Goal: Task Accomplishment & Management: Manage account settings

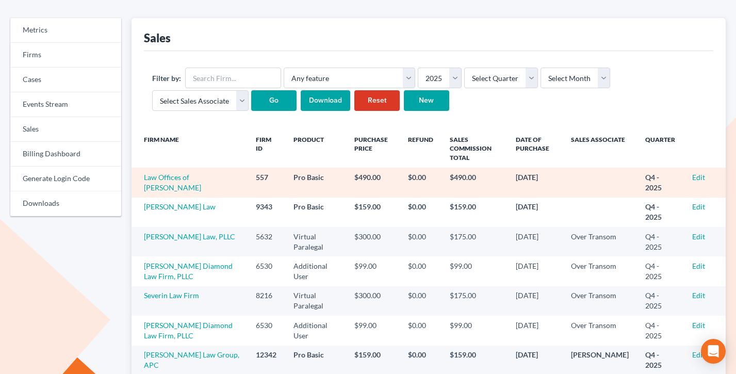
scroll to position [119, 0]
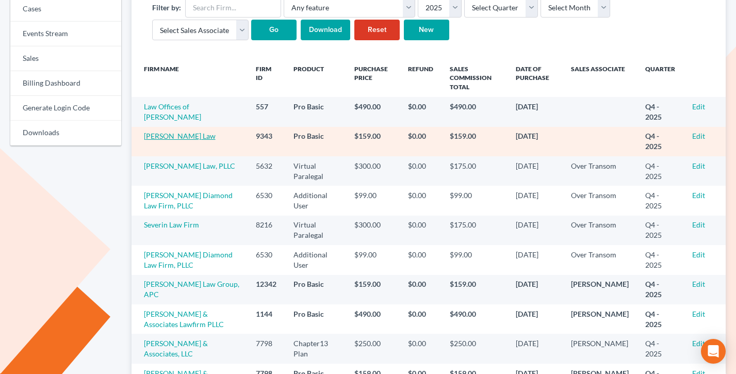
click at [169, 137] on link "[PERSON_NAME] Law" at bounding box center [180, 136] width 72 height 9
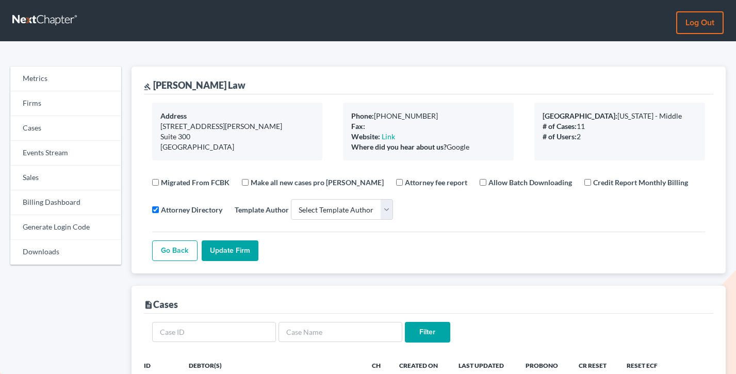
select select
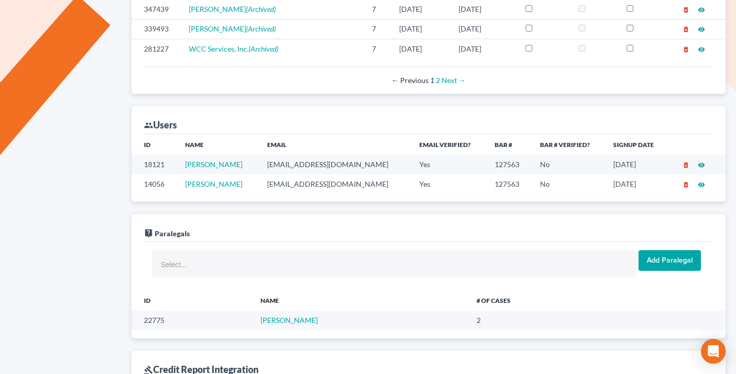
scroll to position [529, 0]
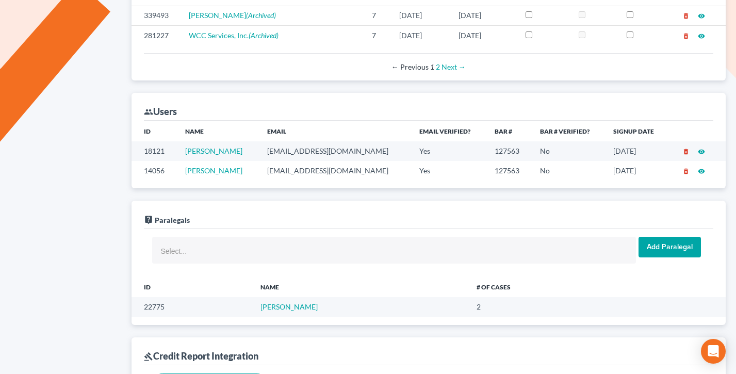
click at [356, 171] on td "zarina@zhernandezlaw.com" at bounding box center [335, 170] width 153 height 19
copy td "zarina@zhernandezlaw.com"
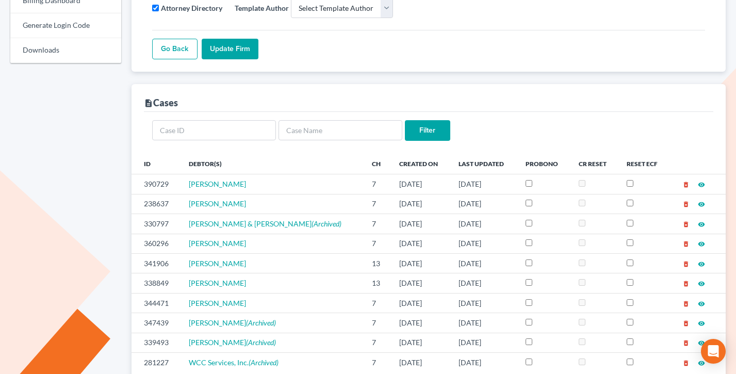
scroll to position [0, 0]
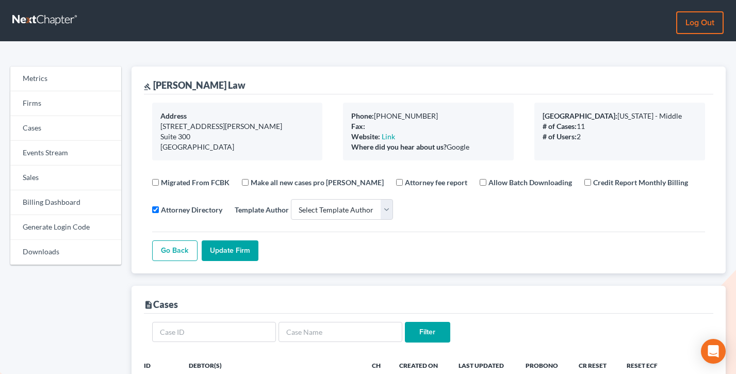
click at [699, 26] on link "Log out" at bounding box center [699, 22] width 47 height 23
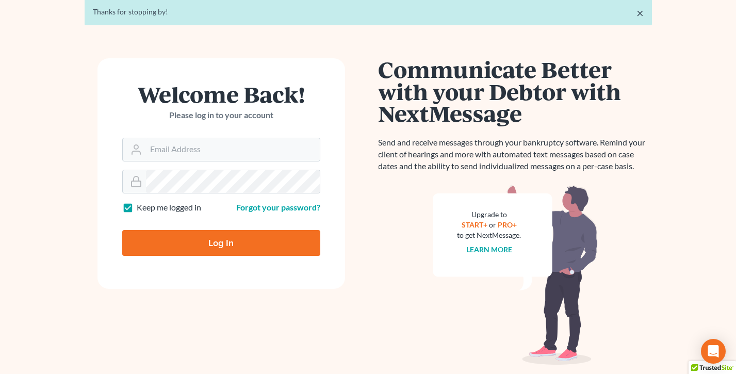
scroll to position [77, 0]
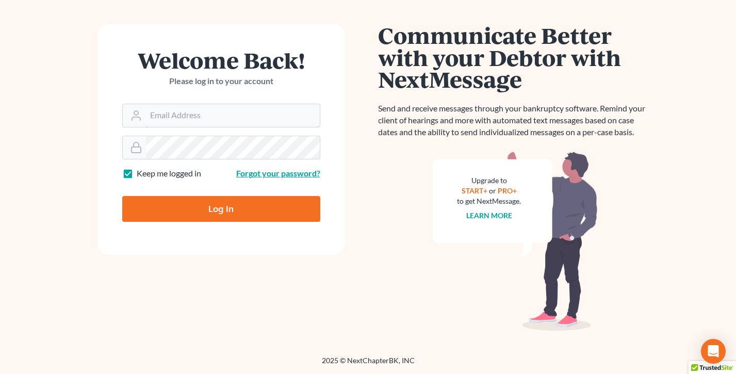
type input "tim@nextchapterbk.com"
click at [275, 173] on link "Forgot your password?" at bounding box center [278, 173] width 84 height 10
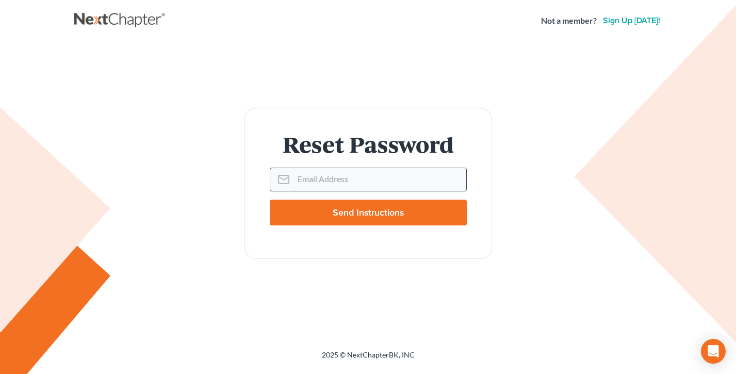
click at [332, 178] on input "Email Address" at bounding box center [380, 179] width 173 height 23
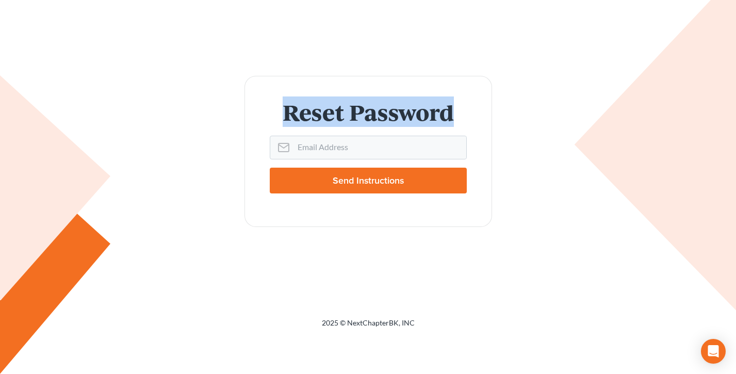
drag, startPoint x: 463, startPoint y: 114, endPoint x: 236, endPoint y: 113, distance: 227.0
click at [236, 113] on div "Reset Password Email Address Send Instructions" at bounding box center [368, 151] width 578 height 151
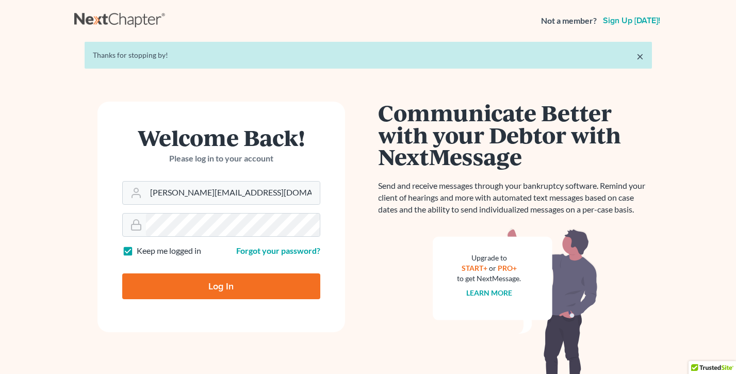
scroll to position [77, 0]
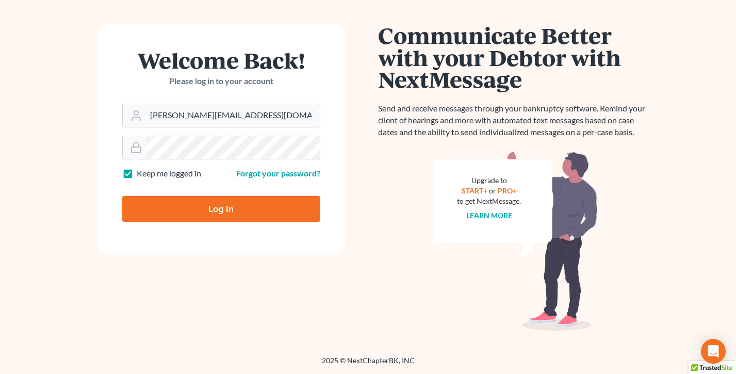
click at [223, 224] on form "Welcome Back! Please log in to your account Email Address tim@nextchapterbk.com…" at bounding box center [222, 139] width 248 height 231
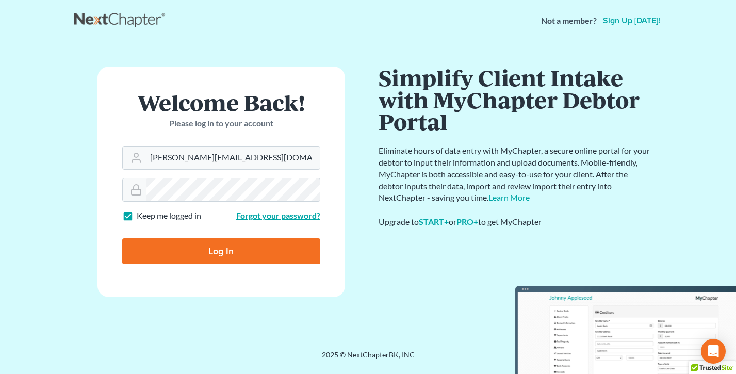
scroll to position [0, 0]
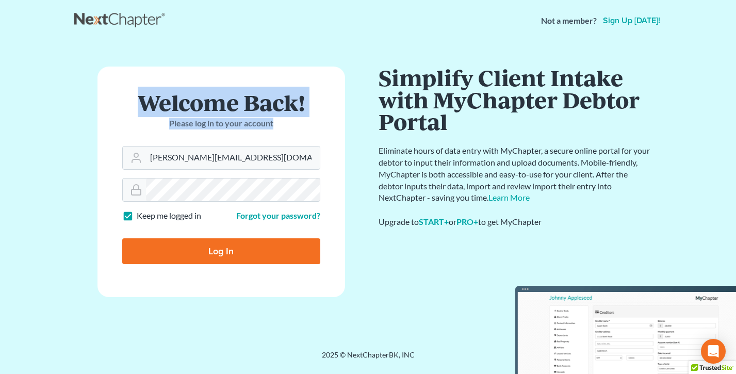
drag, startPoint x: 287, startPoint y: 123, endPoint x: 129, endPoint y: 100, distance: 160.0
click at [129, 100] on div "Welcome Back! Please log in to your account" at bounding box center [221, 118] width 198 height 55
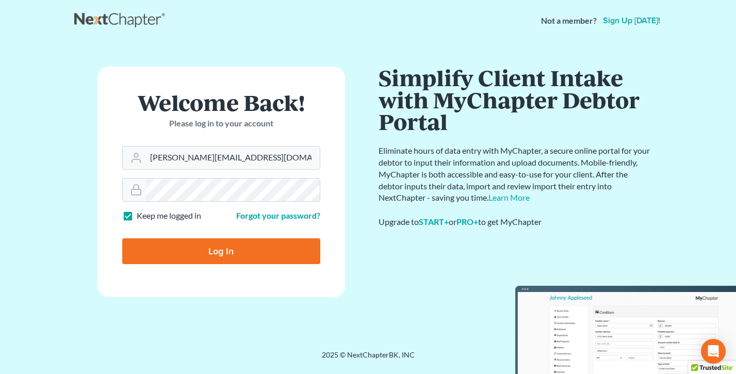
click at [129, 100] on h1 "Welcome Back!" at bounding box center [221, 102] width 198 height 22
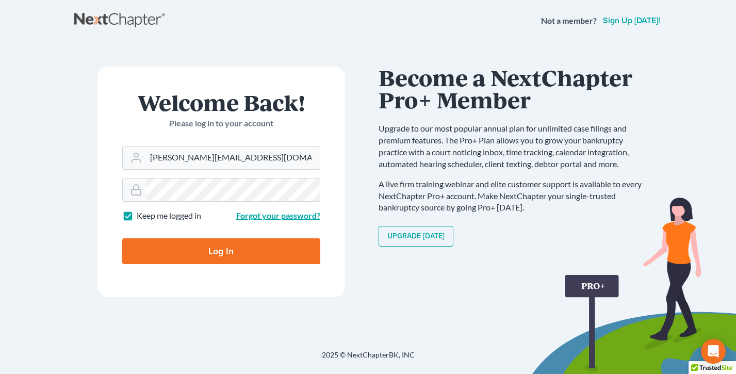
click at [266, 216] on link "Forgot your password?" at bounding box center [278, 216] width 84 height 10
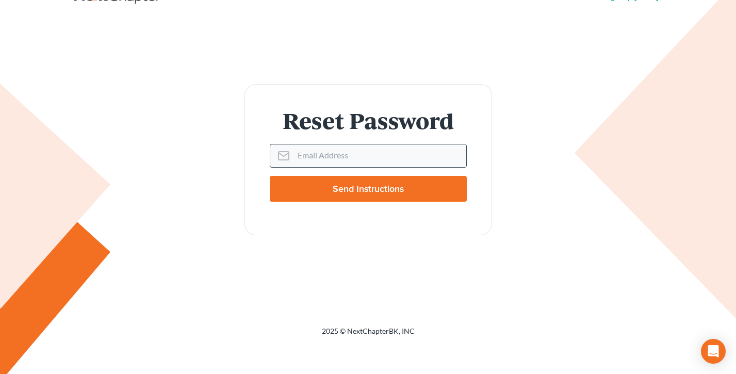
scroll to position [30, 0]
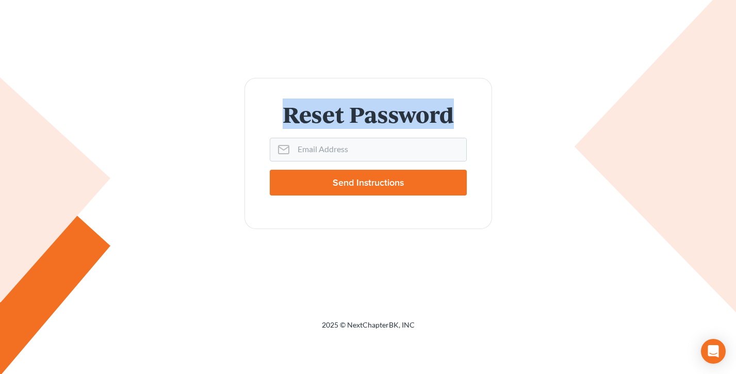
drag, startPoint x: 455, startPoint y: 117, endPoint x: 268, endPoint y: 118, distance: 186.3
click at [268, 118] on form "Reset Password Email Address Send Instructions" at bounding box center [369, 153] width 248 height 151
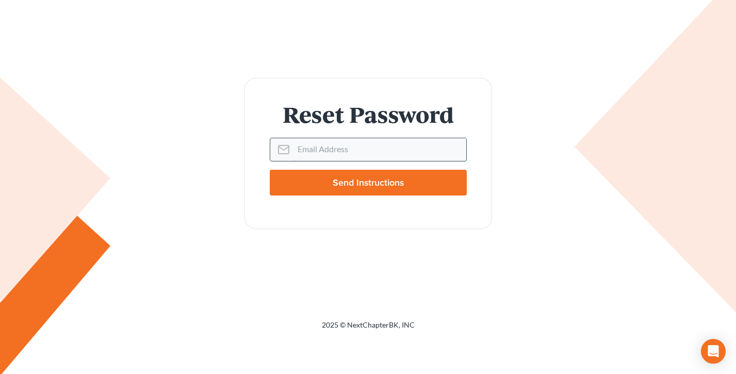
click at [328, 138] on input "Email Address" at bounding box center [380, 149] width 173 height 23
click at [232, 138] on div "Reset Password Email Address Send Instructions" at bounding box center [368, 153] width 578 height 151
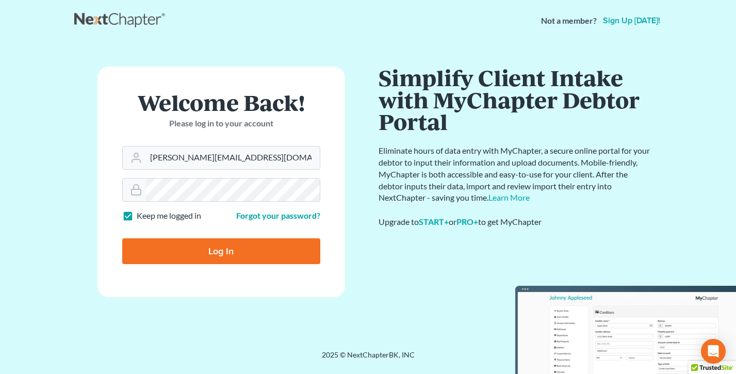
click at [249, 257] on input "Log In" at bounding box center [221, 251] width 198 height 26
type input "Thinking..."
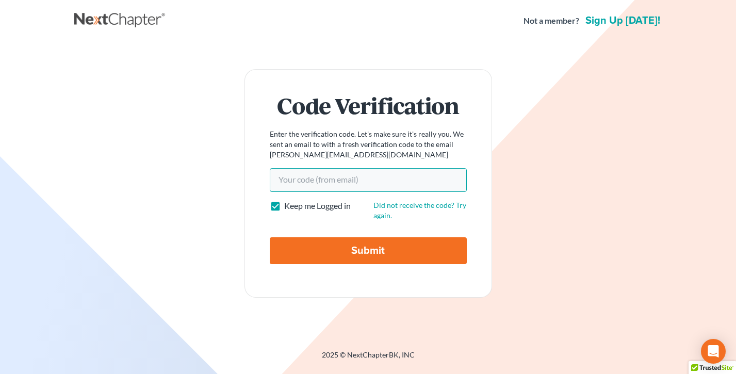
click at [335, 174] on input "Your code(from email)" at bounding box center [368, 180] width 197 height 24
paste input "0a9837"
type input "0a9837"
click at [270, 237] on input "Submit" at bounding box center [368, 250] width 197 height 27
type input "Thinking..."
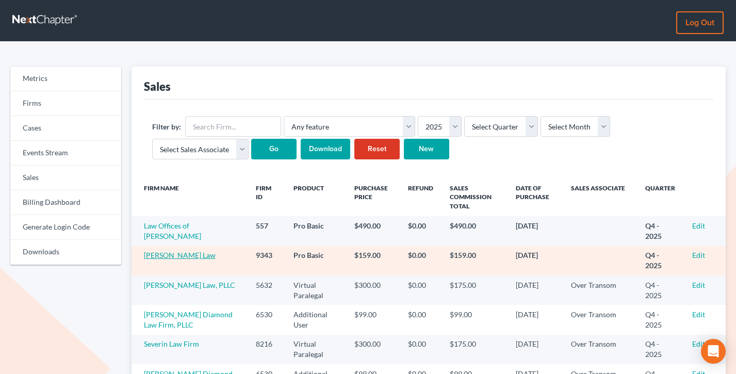
click at [182, 255] on link "Z. Hernandez Law" at bounding box center [180, 255] width 72 height 9
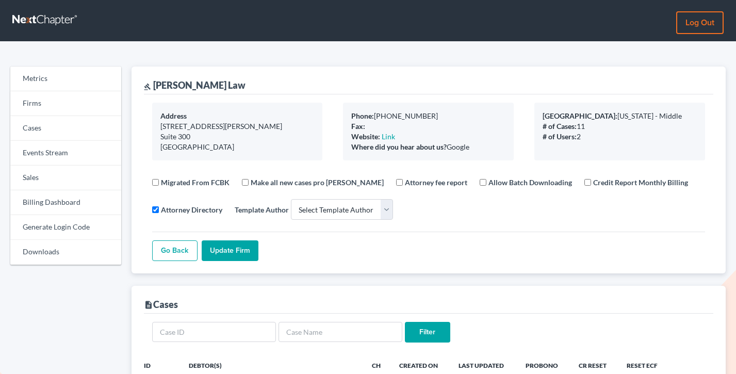
select select
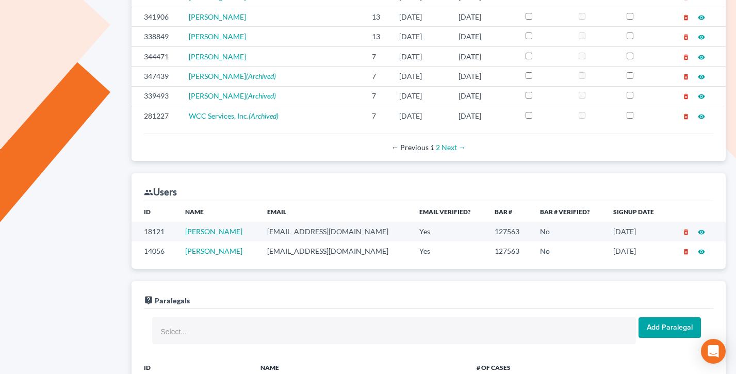
scroll to position [474, 0]
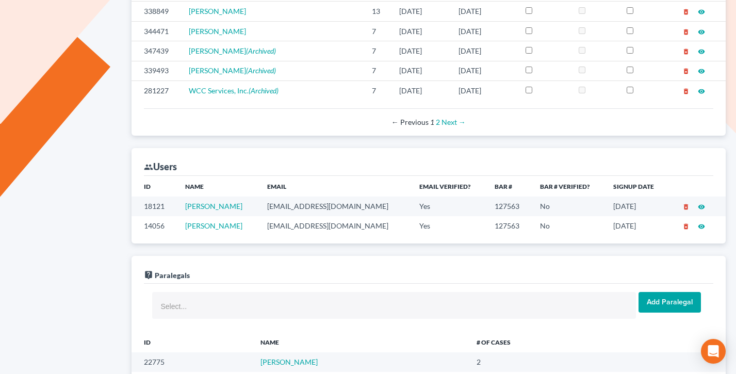
drag, startPoint x: 366, startPoint y: 224, endPoint x: 286, endPoint y: 226, distance: 80.5
click at [260, 224] on tr "14056 [PERSON_NAME] [PERSON_NAME][EMAIL_ADDRESS][DOMAIN_NAME] Yes 127563 No [DA…" at bounding box center [429, 225] width 595 height 19
copy tr "[EMAIL_ADDRESS][DOMAIN_NAME]"
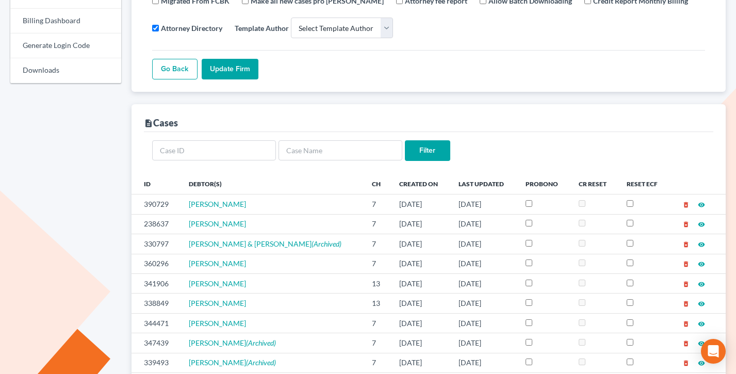
scroll to position [0, 0]
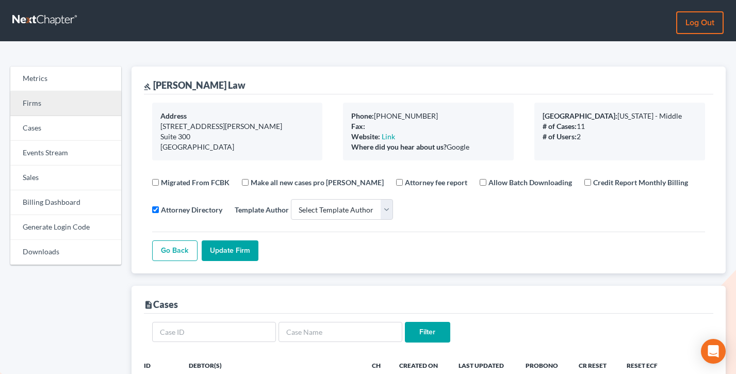
click at [38, 103] on link "Firms" at bounding box center [65, 103] width 111 height 25
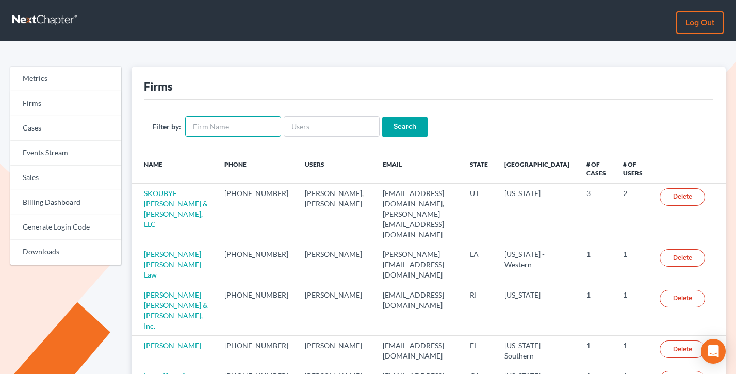
click at [243, 130] on input "text" at bounding box center [233, 126] width 96 height 21
type input "atwell"
click at [382, 117] on input "Search" at bounding box center [404, 127] width 45 height 21
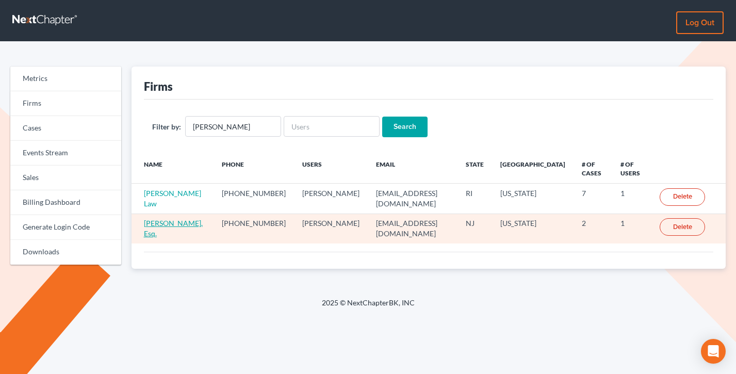
click at [154, 222] on link "[PERSON_NAME], Esq." at bounding box center [173, 228] width 59 height 19
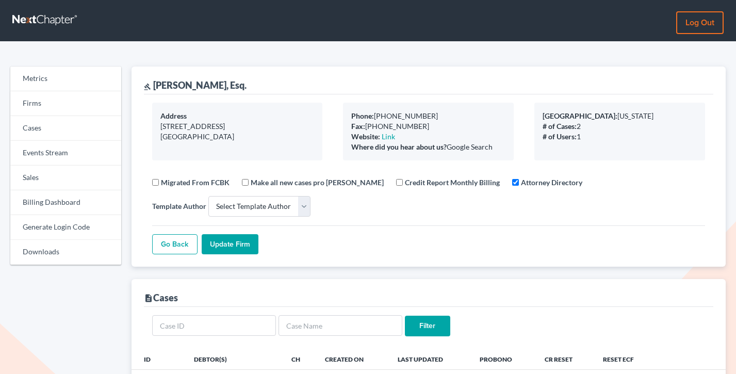
select select
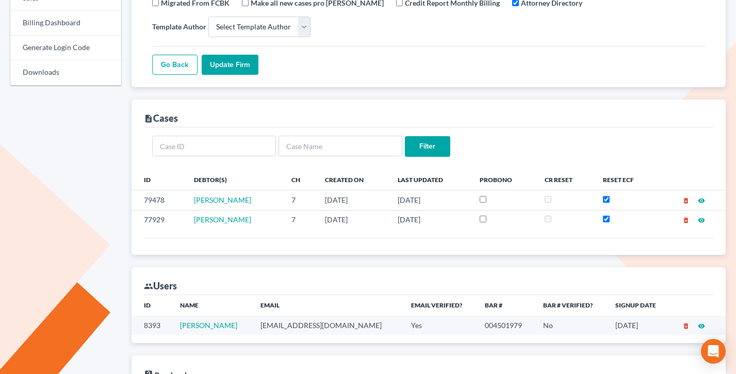
scroll to position [191, 0]
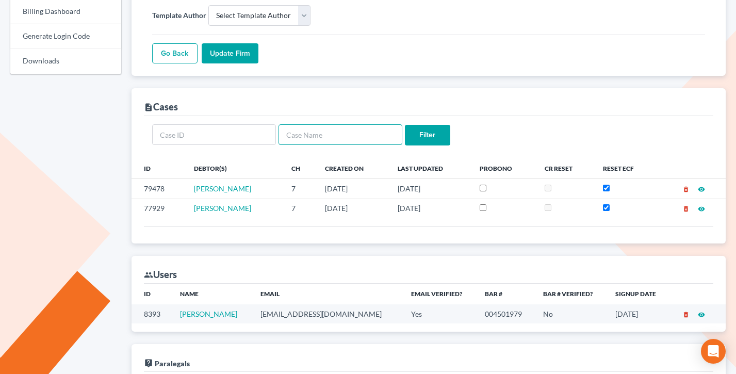
click at [332, 137] on input "text" at bounding box center [341, 134] width 124 height 21
click at [322, 106] on div "description Cases" at bounding box center [429, 102] width 570 height 28
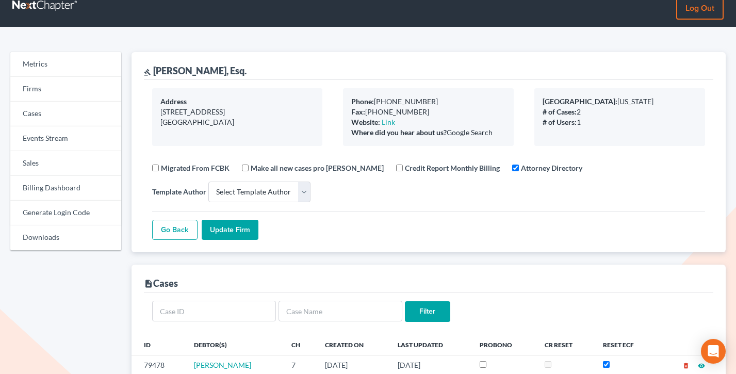
scroll to position [0, 0]
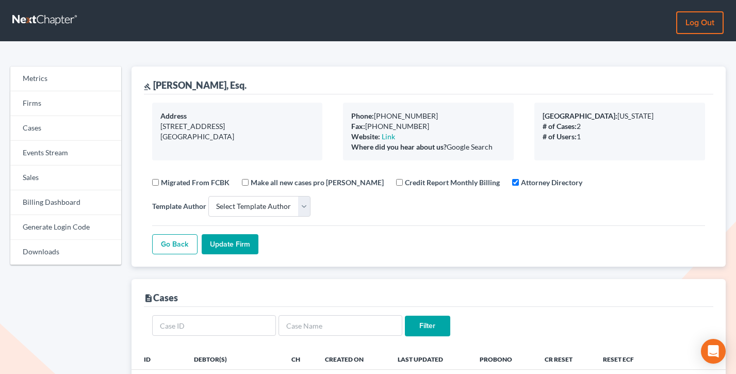
drag, startPoint x: 205, startPoint y: 133, endPoint x: 145, endPoint y: 119, distance: 61.8
click at [145, 119] on div "Address [STREET_ADDRESS]" at bounding box center [237, 132] width 191 height 58
click at [50, 200] on link "Billing Dashboard" at bounding box center [65, 202] width 111 height 25
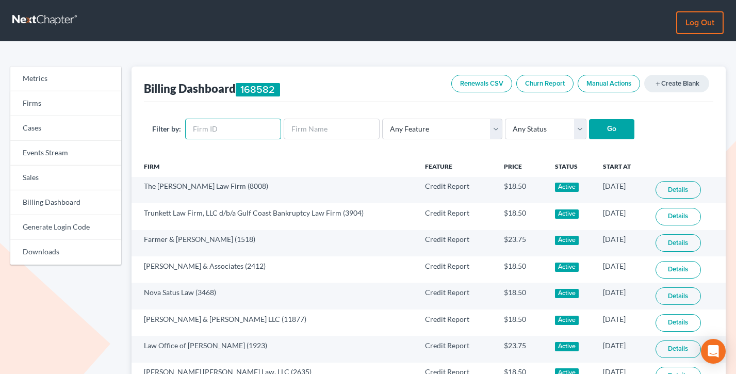
click at [234, 127] on input "text" at bounding box center [233, 129] width 96 height 21
paste input "4075"
type input "4075"
click at [589, 119] on input "Go" at bounding box center [611, 129] width 45 height 21
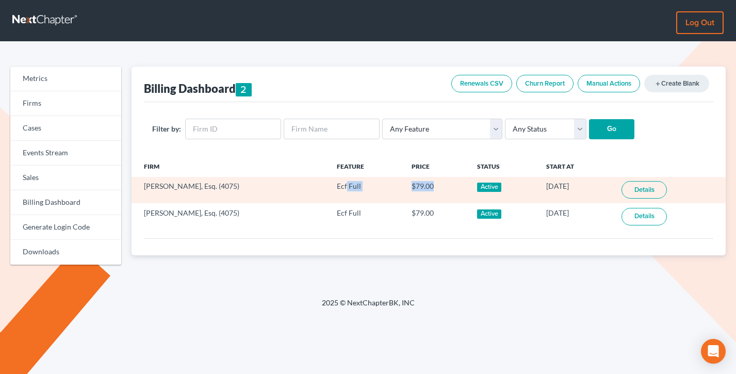
drag, startPoint x: 408, startPoint y: 187, endPoint x: 336, endPoint y: 185, distance: 71.8
click at [336, 185] on tr "Anthony R. Atwell, Esq. (4075) Ecf Full $79.00 Active 02/21/2020 Details" at bounding box center [429, 190] width 595 height 26
click at [336, 185] on td "Ecf Full" at bounding box center [366, 190] width 75 height 26
drag, startPoint x: 429, startPoint y: 185, endPoint x: 309, endPoint y: 183, distance: 119.7
click at [309, 183] on tr "Anthony R. Atwell, Esq. (4075) Ecf Full $79.00 Active 02/21/2020 Details" at bounding box center [429, 190] width 595 height 26
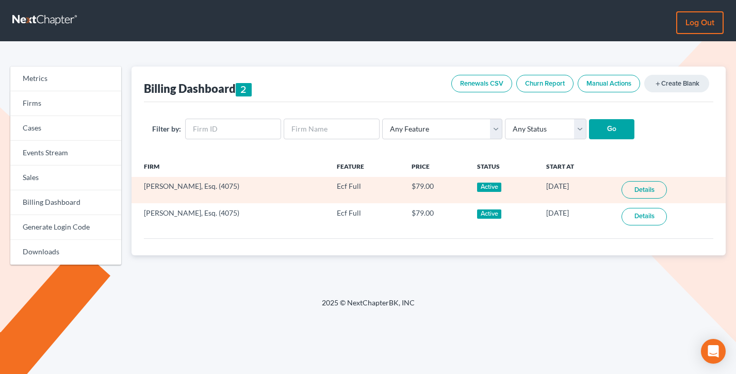
click at [309, 183] on td "Anthony R. Atwell, Esq. (4075)" at bounding box center [231, 190] width 198 height 26
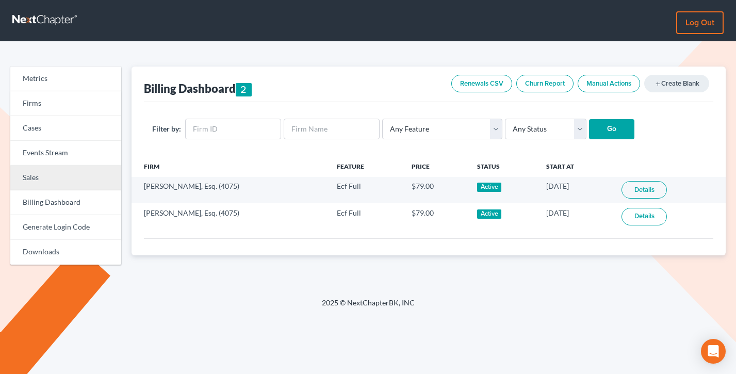
click at [66, 184] on link "Sales" at bounding box center [65, 178] width 111 height 25
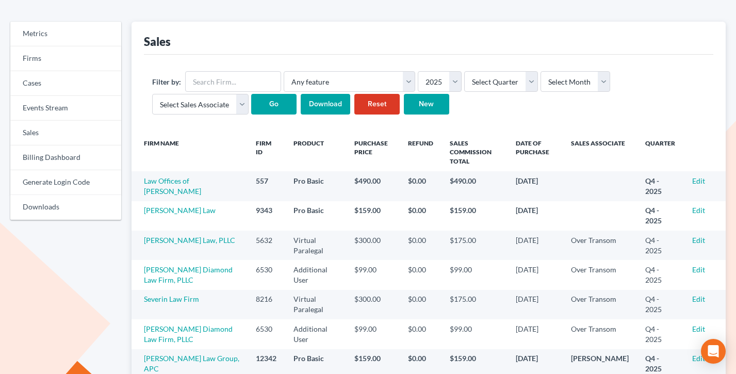
scroll to position [56, 0]
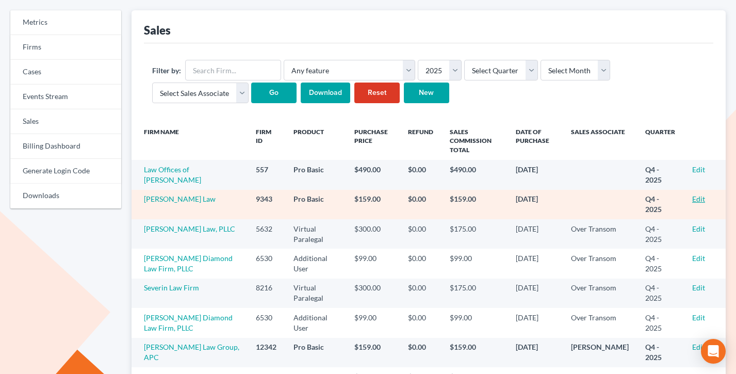
click at [702, 199] on link "Edit" at bounding box center [698, 199] width 13 height 9
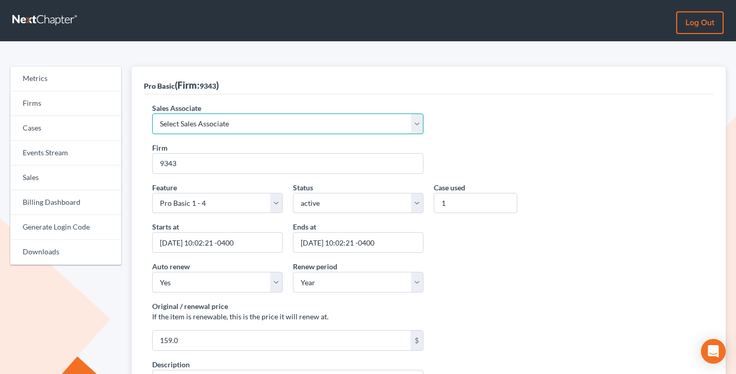
click at [206, 124] on select "Select Sales Associate [PERSON_NAME] Over Transom [PERSON_NAME]" at bounding box center [287, 124] width 271 height 21
select select "7676"
click at [152, 114] on select "Select Sales Associate [PERSON_NAME] Over Transom [PERSON_NAME]" at bounding box center [287, 124] width 271 height 21
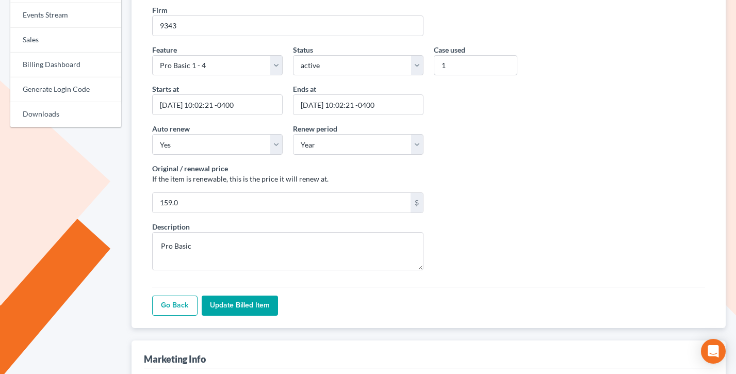
scroll to position [186, 0]
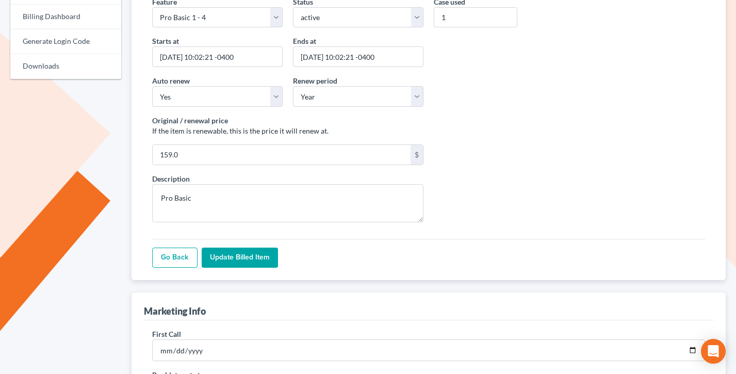
drag, startPoint x: 244, startPoint y: 249, endPoint x: 252, endPoint y: 70, distance: 179.8
click at [244, 249] on input "Update Billed item" at bounding box center [240, 258] width 76 height 21
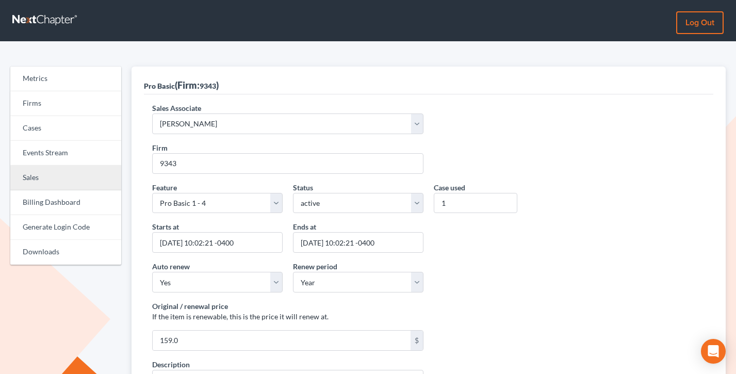
click at [50, 176] on link "Sales" at bounding box center [65, 178] width 111 height 25
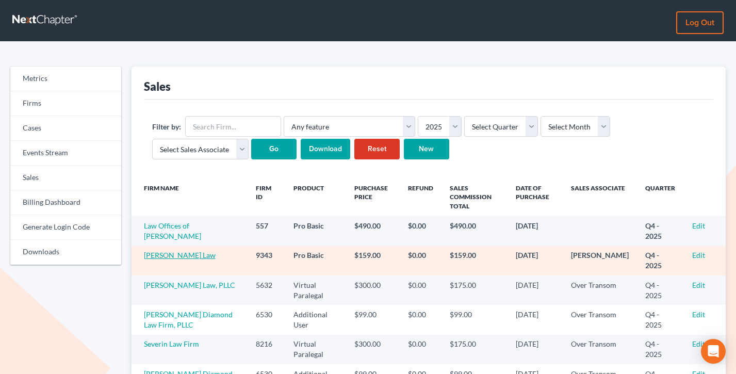
click at [181, 255] on link "[PERSON_NAME] Law" at bounding box center [180, 255] width 72 height 9
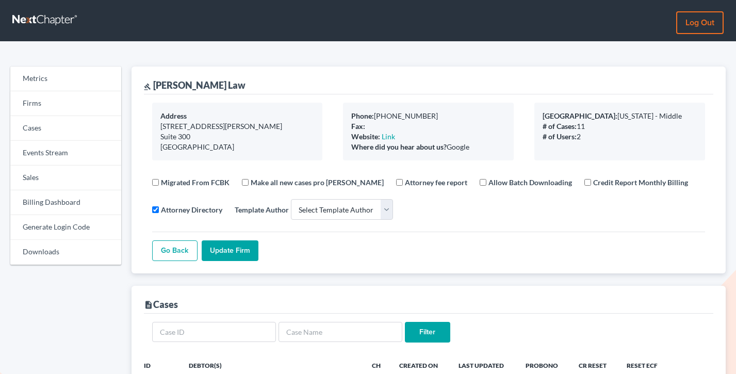
select select
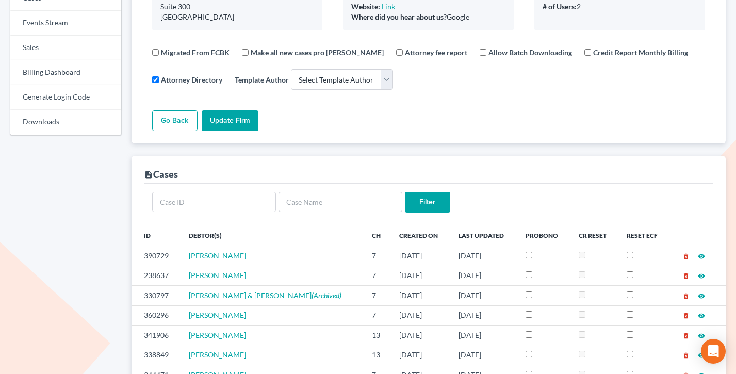
scroll to position [236, 0]
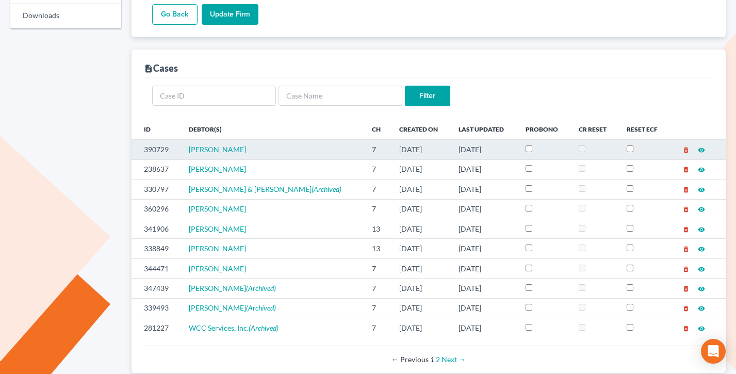
drag, startPoint x: 498, startPoint y: 168, endPoint x: 384, endPoint y: 150, distance: 115.0
click at [384, 150] on tbody "390729 Leonidas Flores Perez 7 11/14/2024 10/10/2025 delete_forever visibility …" at bounding box center [429, 239] width 595 height 198
click at [384, 150] on td "7" at bounding box center [377, 149] width 27 height 20
drag, startPoint x: 492, startPoint y: 171, endPoint x: 394, endPoint y: 153, distance: 99.8
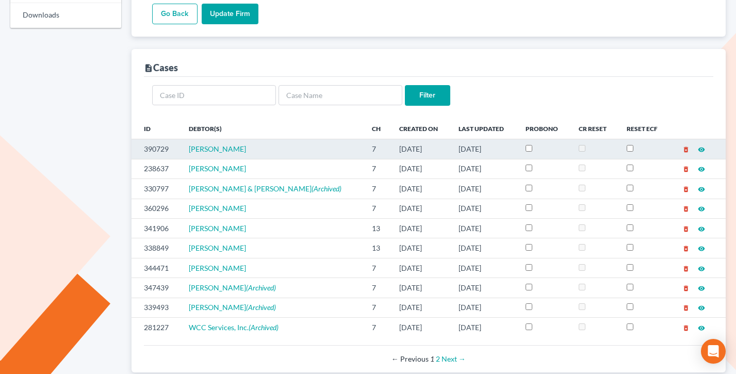
click at [394, 153] on tbody "390729 Leonidas Flores Perez 7 11/14/2024 10/10/2025 delete_forever visibility …" at bounding box center [429, 238] width 595 height 198
click at [394, 153] on td "11/14/2024" at bounding box center [421, 149] width 60 height 20
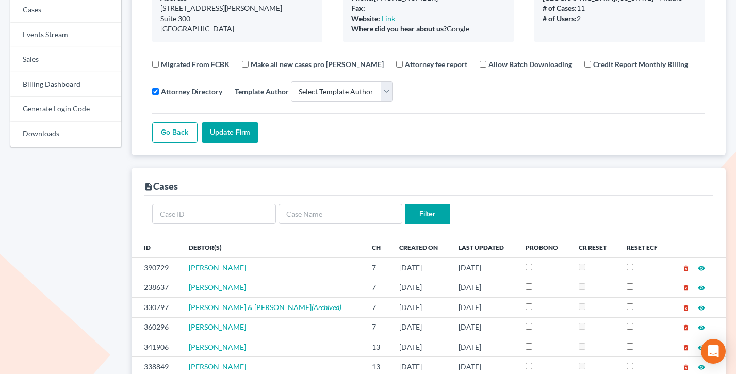
scroll to position [33, 0]
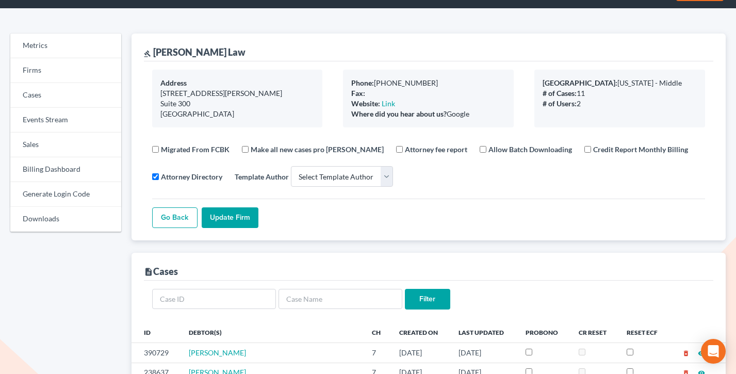
drag, startPoint x: 462, startPoint y: 111, endPoint x: 340, endPoint y: 76, distance: 127.7
click at [340, 76] on div "Phone: 407-900-8490 Fax: Website: Link Where did you hear about us? Google" at bounding box center [428, 99] width 191 height 58
click at [340, 77] on div "Phone: 407-900-8490 Fax: Website: Link Where did you hear about us? Google" at bounding box center [428, 99] width 191 height 58
drag, startPoint x: 479, startPoint y: 118, endPoint x: 360, endPoint y: 82, distance: 125.0
click at [360, 82] on div "Phone: 407-900-8490 Fax: Website: Link Where did you hear about us? Google" at bounding box center [428, 99] width 171 height 58
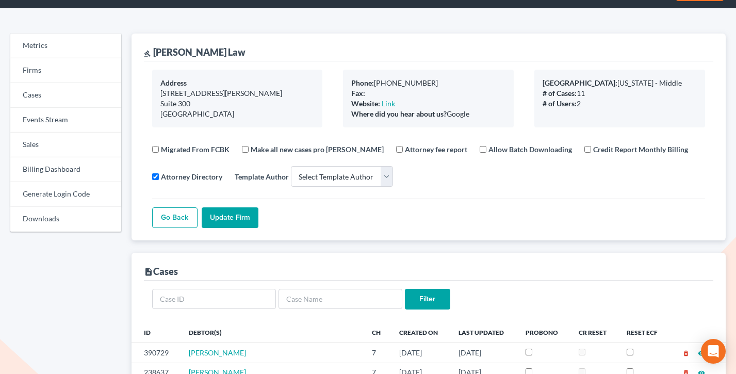
drag, startPoint x: 441, startPoint y: 86, endPoint x: 453, endPoint y: 95, distance: 14.3
click at [441, 86] on div "Phone: 407-900-8490" at bounding box center [428, 83] width 154 height 10
drag, startPoint x: 453, startPoint y: 112, endPoint x: 329, endPoint y: 82, distance: 127.6
click at [329, 82] on div "Address 1800 Pembrook Drive Suite 300 Orlando, FL 32810 Phone: 407-900-8490 Fax…" at bounding box center [429, 99] width 574 height 58
click at [362, 86] on b "Phone:" at bounding box center [362, 82] width 23 height 9
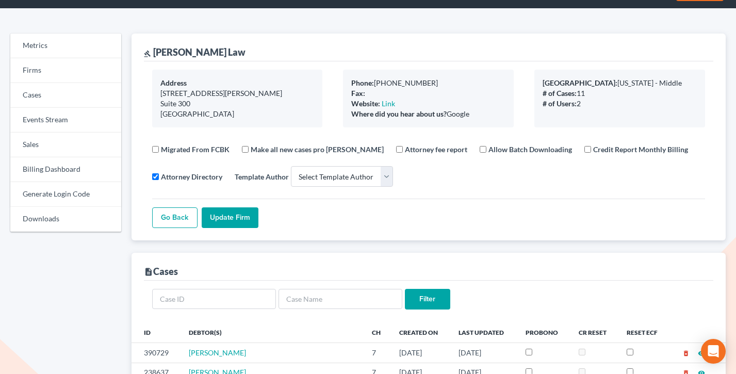
drag, startPoint x: 480, startPoint y: 117, endPoint x: 337, endPoint y: 85, distance: 146.5
click at [337, 85] on div "Phone: 407-900-8490 Fax: Website: Link Where did you hear about us? Google" at bounding box center [428, 99] width 191 height 58
click at [466, 122] on div "Phone: 407-900-8490 Fax: Website: Link Where did you hear about us? Google" at bounding box center [428, 99] width 171 height 58
drag, startPoint x: 452, startPoint y: 116, endPoint x: 330, endPoint y: 83, distance: 126.2
click at [330, 83] on div "Address 1800 Pembrook Drive Suite 300 Orlando, FL 32810 Phone: 407-900-8490 Fax…" at bounding box center [429, 99] width 574 height 58
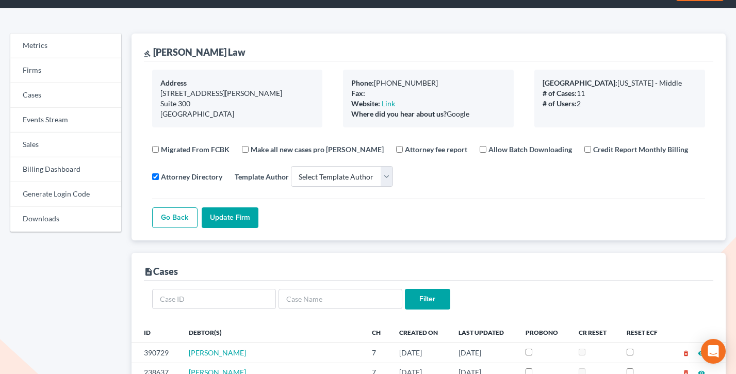
click at [330, 83] on div "Address 1800 Pembrook Drive Suite 300 Orlando, FL 32810" at bounding box center [237, 99] width 191 height 58
drag, startPoint x: 466, startPoint y: 114, endPoint x: 305, endPoint y: 67, distance: 168.2
click at [304, 67] on div "Address 1800 Pembrook Drive Suite 300 Orlando, FL 32810 Phone: 407-900-8490 Fax…" at bounding box center [429, 150] width 570 height 179
drag, startPoint x: 340, startPoint y: 77, endPoint x: 332, endPoint y: 76, distance: 7.3
click at [337, 76] on div "Phone: 407-900-8490 Fax: Website: Link Where did you hear about us? Google" at bounding box center [428, 99] width 191 height 58
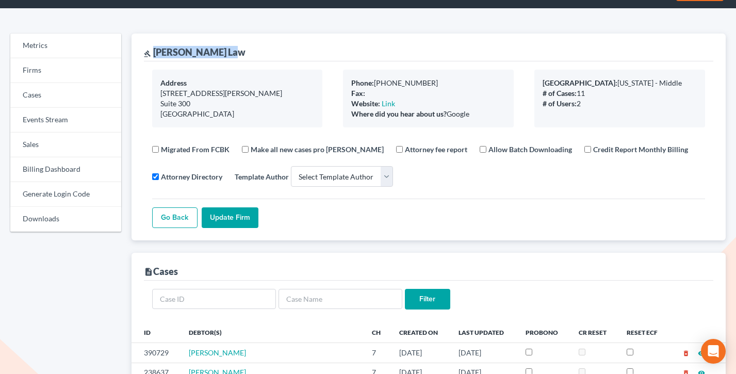
drag, startPoint x: 233, startPoint y: 57, endPoint x: 153, endPoint y: 49, distance: 80.9
click at [153, 49] on div "gavel Z. Hernandez Law" at bounding box center [429, 48] width 570 height 28
copy div "Z. Hernandez Law"
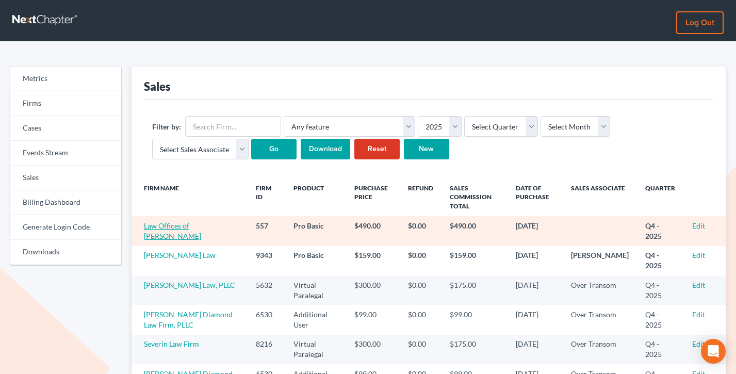
click at [180, 222] on link "Law Offices of Richard D. Grossman" at bounding box center [172, 230] width 57 height 19
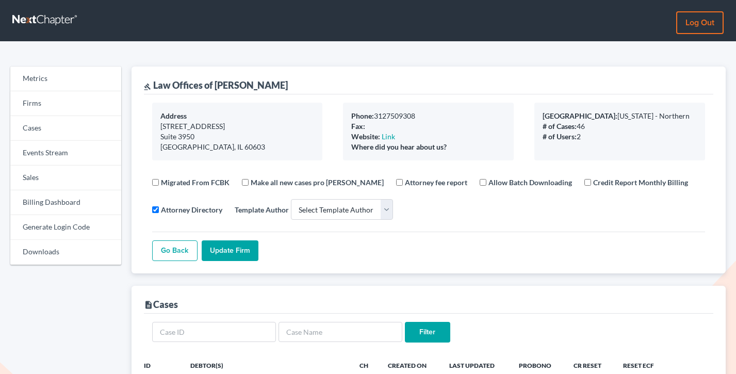
select select
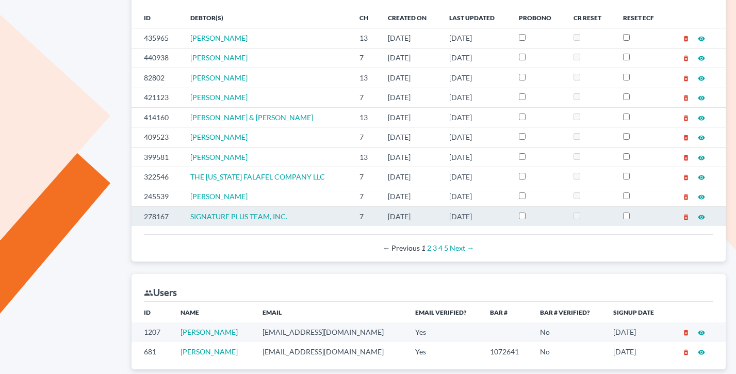
scroll to position [403, 0]
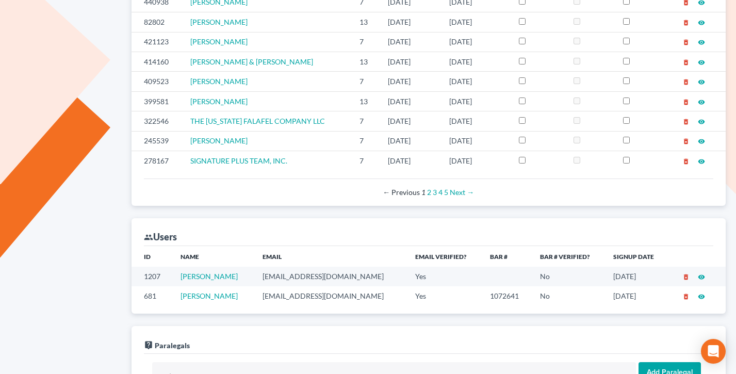
click at [320, 295] on td "rgat135@gmail.com" at bounding box center [330, 295] width 153 height 19
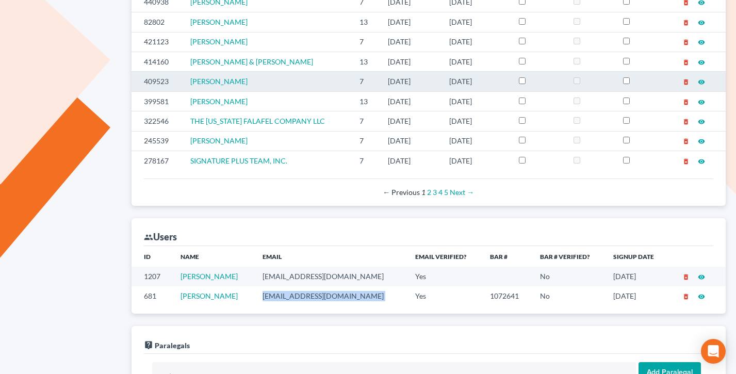
copy td "rgat135@gmail.com"
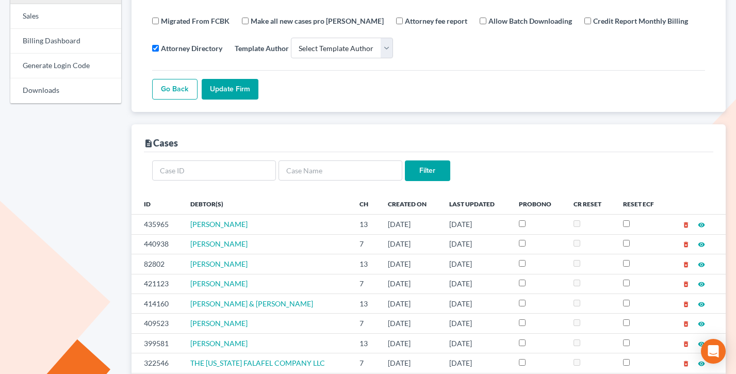
scroll to position [126, 0]
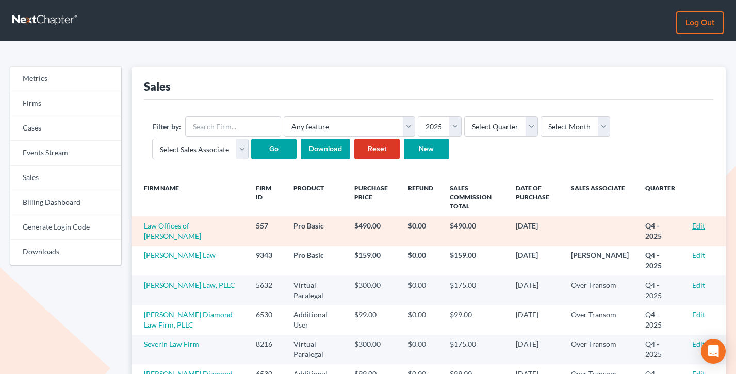
click at [699, 224] on link "Edit" at bounding box center [698, 225] width 13 height 9
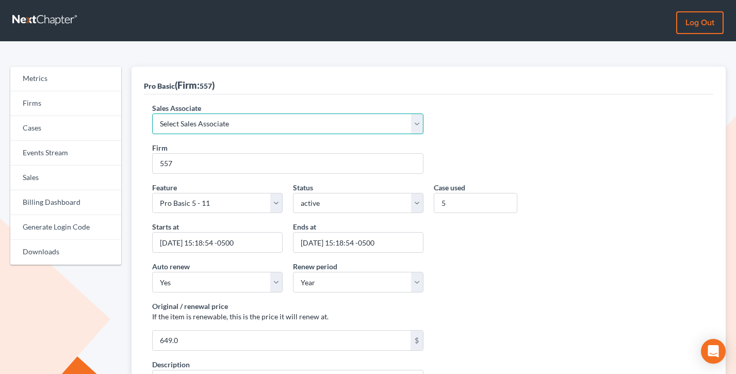
click at [177, 123] on select "Select Sales Associate [PERSON_NAME] Over Transom [PERSON_NAME]" at bounding box center [287, 124] width 271 height 21
select select "7676"
click at [152, 114] on select "Select Sales Associate Alex Seymour Over Transom Tim Shadoan" at bounding box center [287, 124] width 271 height 21
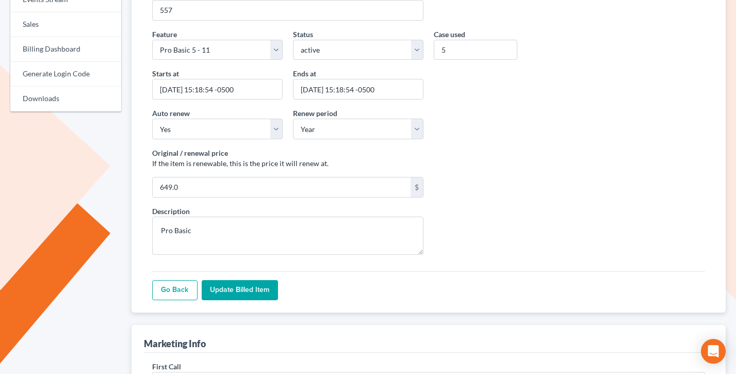
click at [247, 291] on input "Update Billed item" at bounding box center [240, 290] width 76 height 21
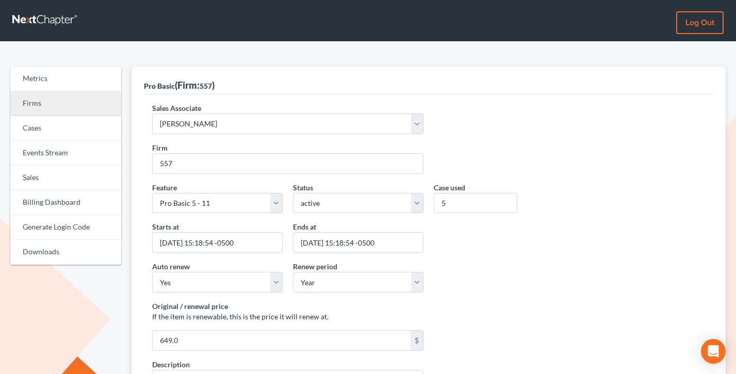
click at [36, 98] on link "Firms" at bounding box center [65, 103] width 111 height 25
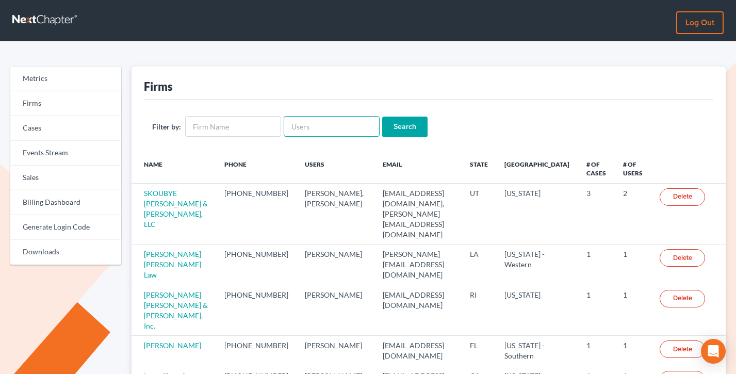
click at [317, 120] on input "text" at bounding box center [332, 126] width 96 height 21
paste input "[EMAIL_ADDRESS][DOMAIN_NAME]"
type input "[EMAIL_ADDRESS][DOMAIN_NAME]"
click at [382, 117] on input "Search" at bounding box center [404, 127] width 45 height 21
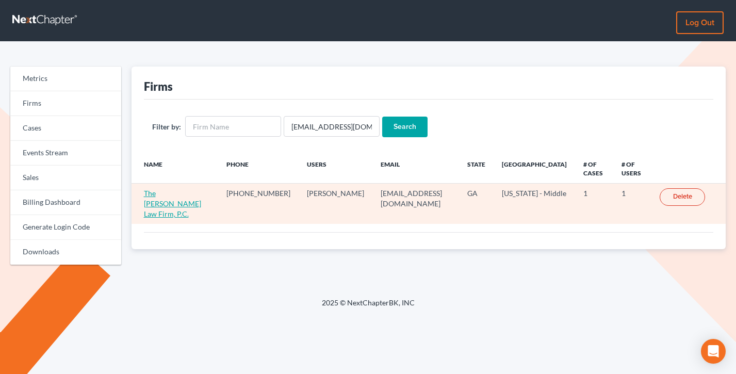
drag, startPoint x: 162, startPoint y: 190, endPoint x: 201, endPoint y: 195, distance: 39.9
click at [162, 190] on link "The [PERSON_NAME] Law Firm, P.C." at bounding box center [172, 203] width 57 height 29
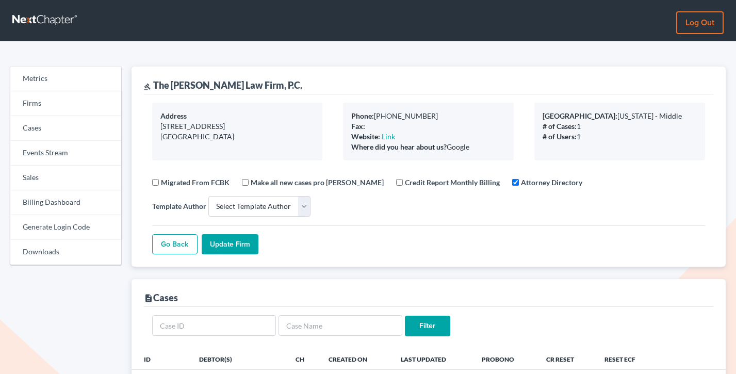
select select
click at [50, 180] on link "Sales" at bounding box center [65, 178] width 111 height 25
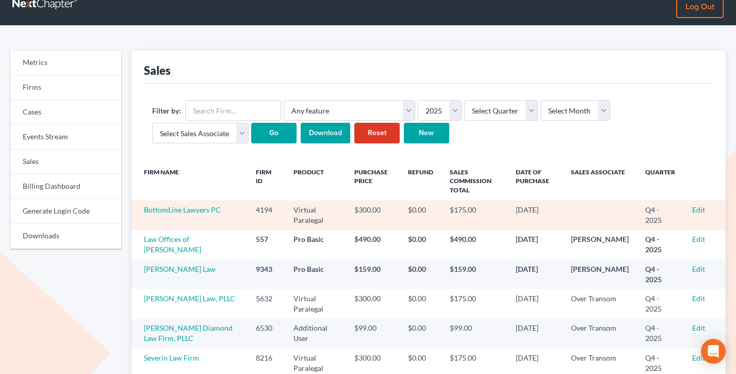
scroll to position [18, 0]
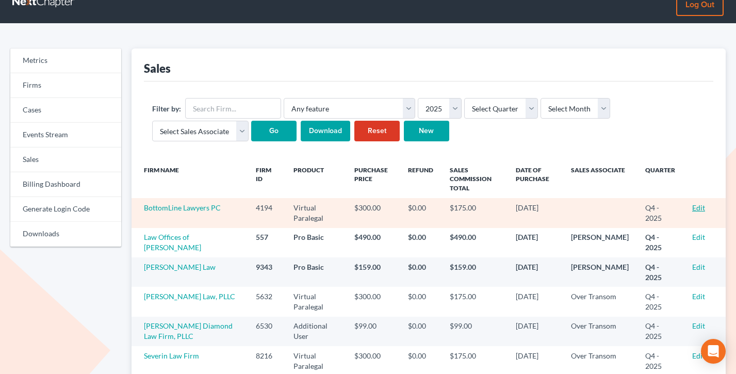
click at [696, 207] on link "Edit" at bounding box center [698, 207] width 13 height 9
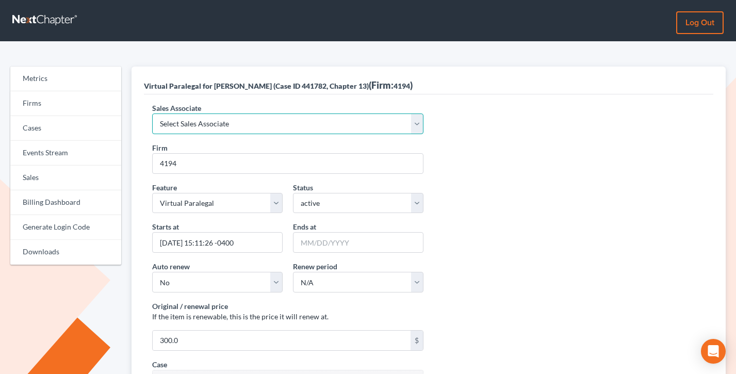
click at [212, 131] on select "Select Sales Associate [PERSON_NAME] Over Transom [PERSON_NAME]" at bounding box center [287, 124] width 271 height 21
select select "10275"
click at [152, 114] on select "Select Sales Associate Alex Seymour Over Transom Tim Shadoan" at bounding box center [287, 124] width 271 height 21
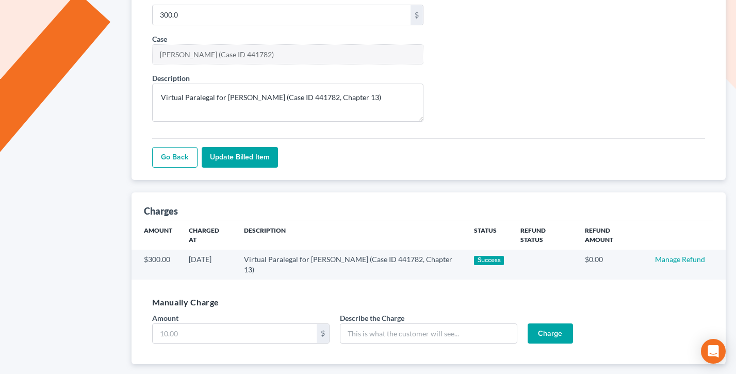
scroll to position [359, 0]
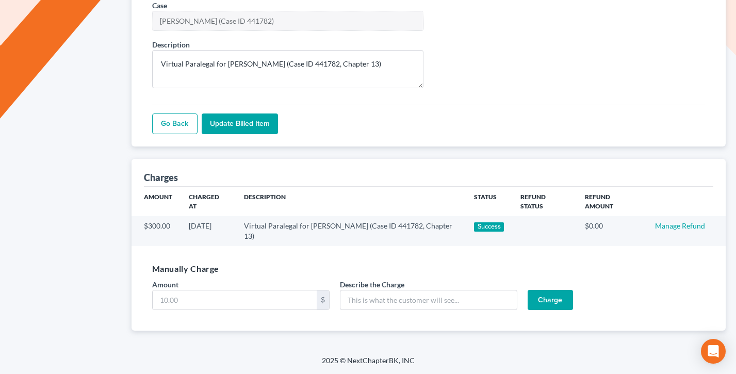
click at [229, 120] on input "Update Billed item" at bounding box center [240, 124] width 76 height 21
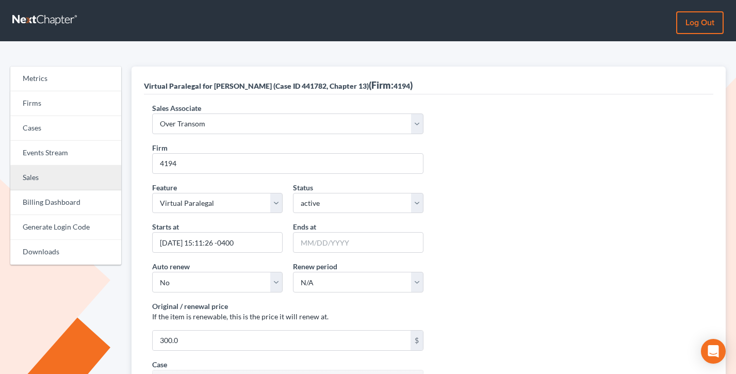
click at [51, 176] on link "Sales" at bounding box center [65, 178] width 111 height 25
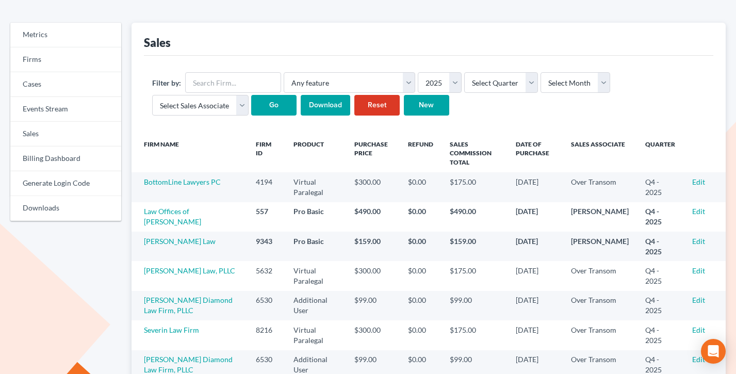
scroll to position [87, 0]
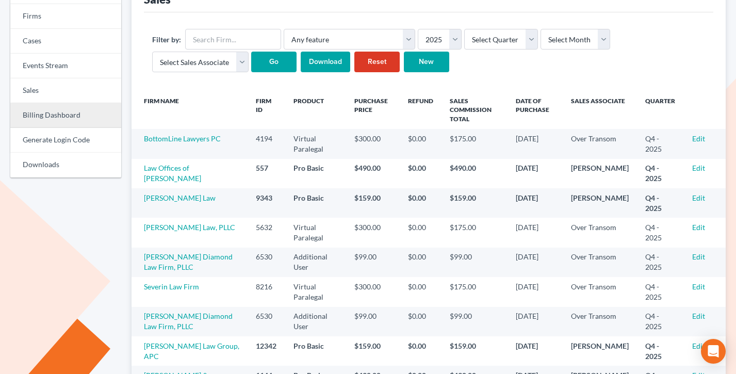
click at [44, 107] on link "Billing Dashboard" at bounding box center [65, 115] width 111 height 25
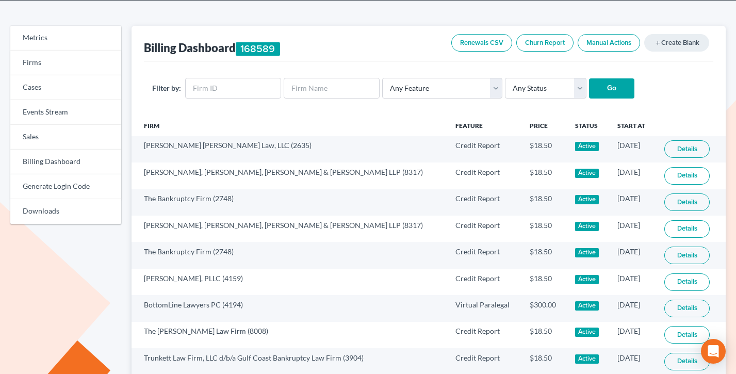
scroll to position [46, 0]
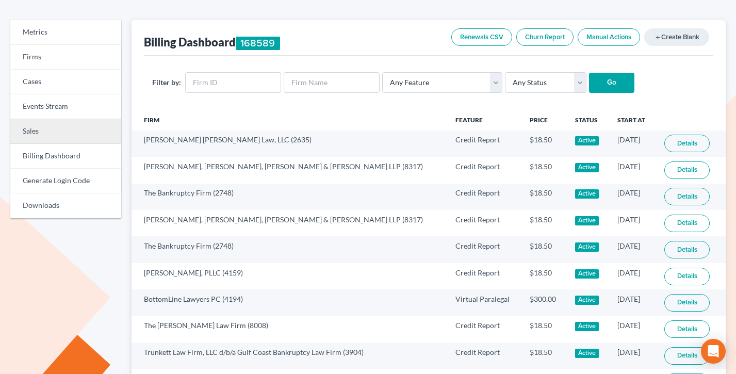
click at [50, 131] on link "Sales" at bounding box center [65, 131] width 111 height 25
